Goal: Task Accomplishment & Management: Manage account settings

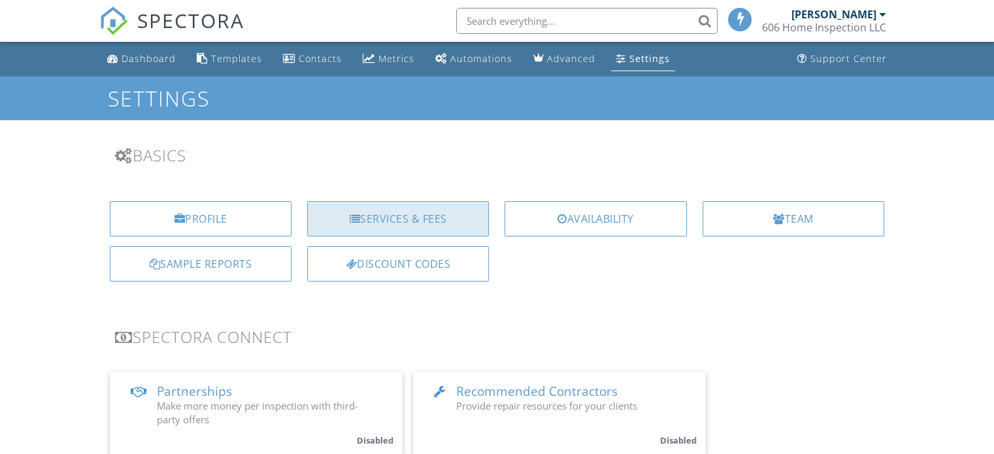
click at [395, 232] on div "Services & Fees" at bounding box center [398, 218] width 182 height 35
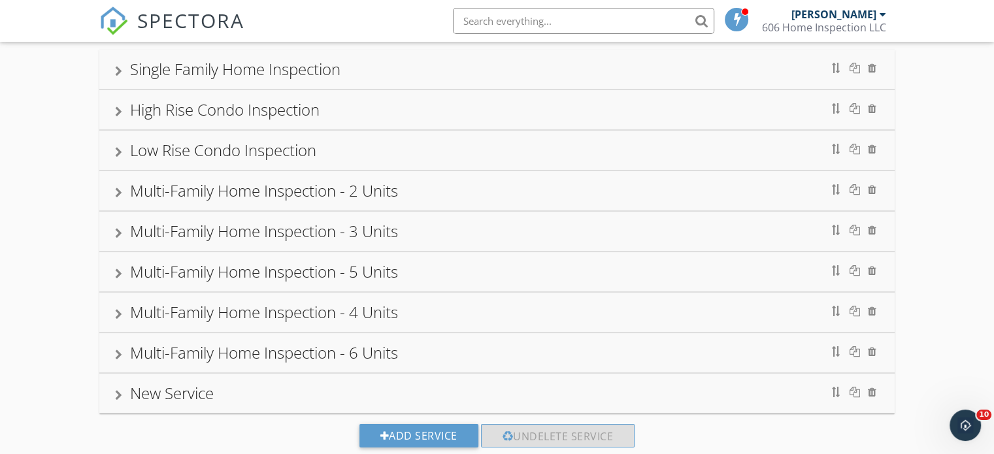
scroll to position [124, 0]
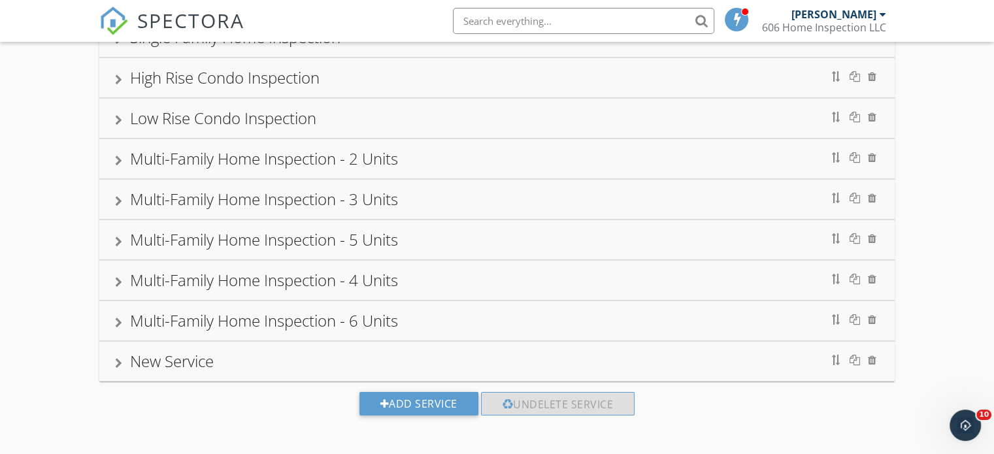
click at [233, 280] on div "Multi-Family Home Inspection - 4 Units" at bounding box center [264, 280] width 268 height 22
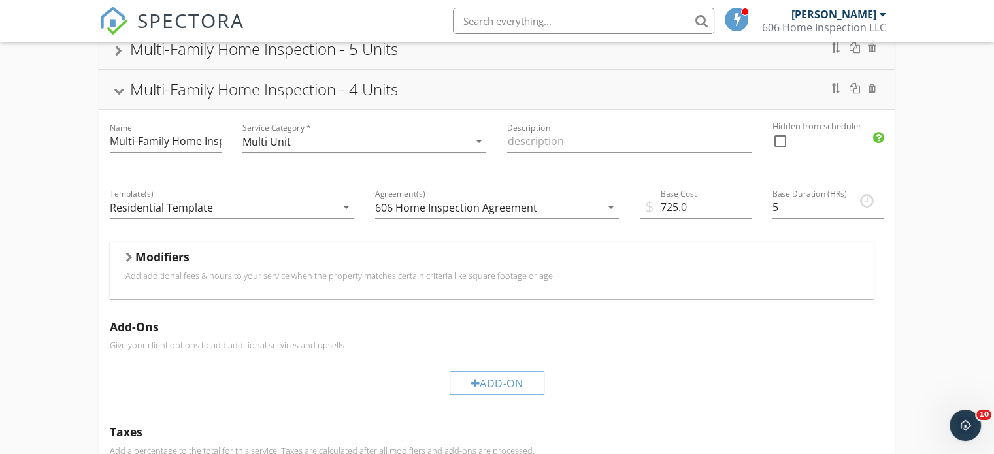
scroll to position [314, 0]
click at [129, 256] on div at bounding box center [128, 258] width 7 height 10
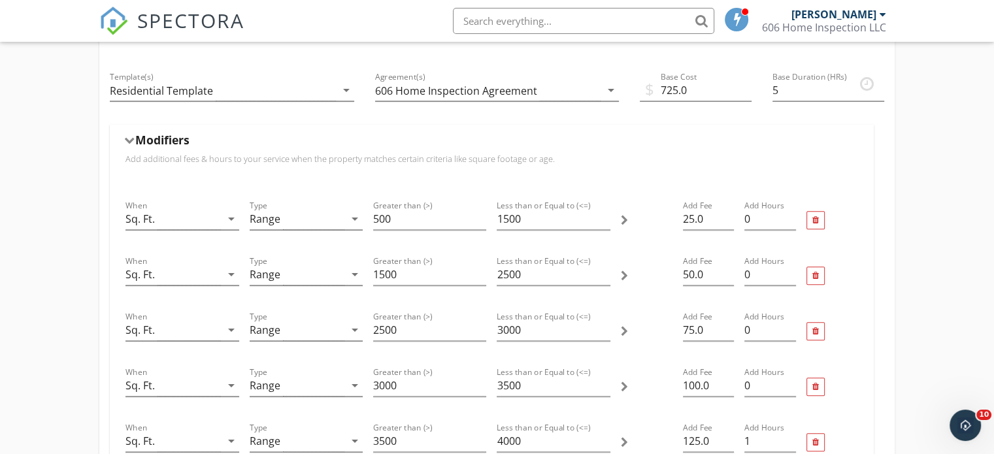
scroll to position [432, 0]
